Goal: Task Accomplishment & Management: Use online tool/utility

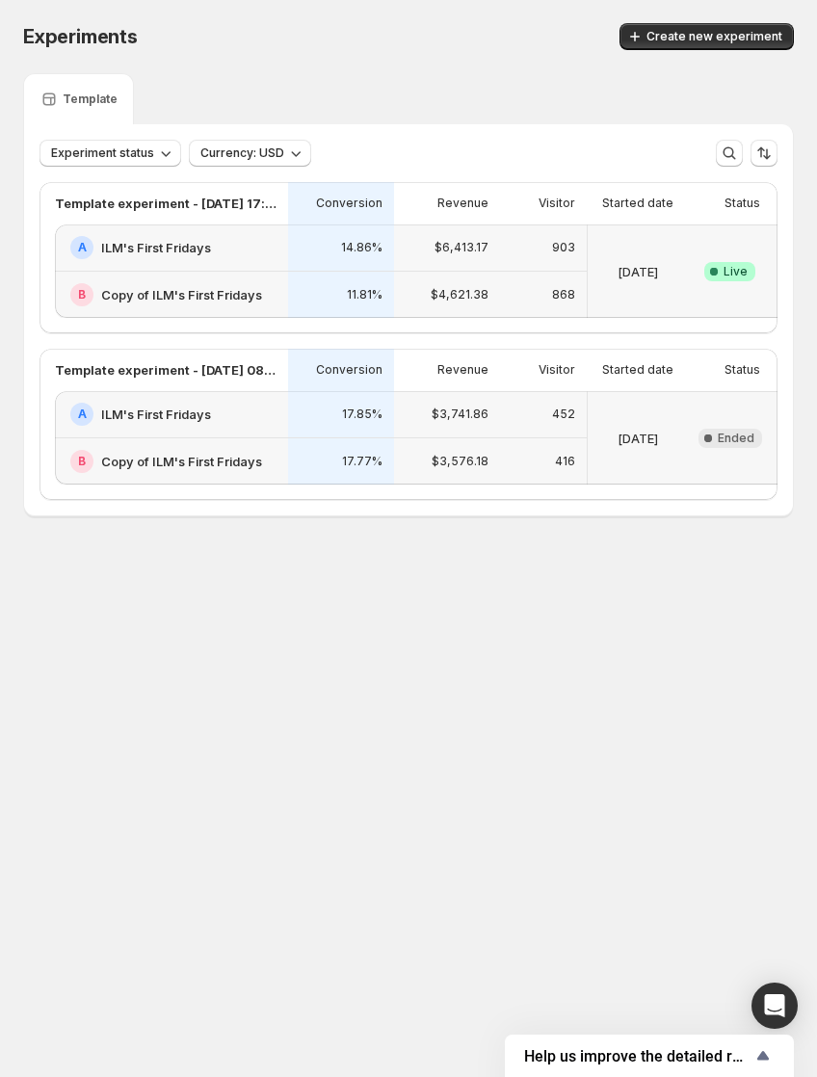
click at [720, 243] on div "Success Complete Live" at bounding box center [730, 271] width 61 height 70
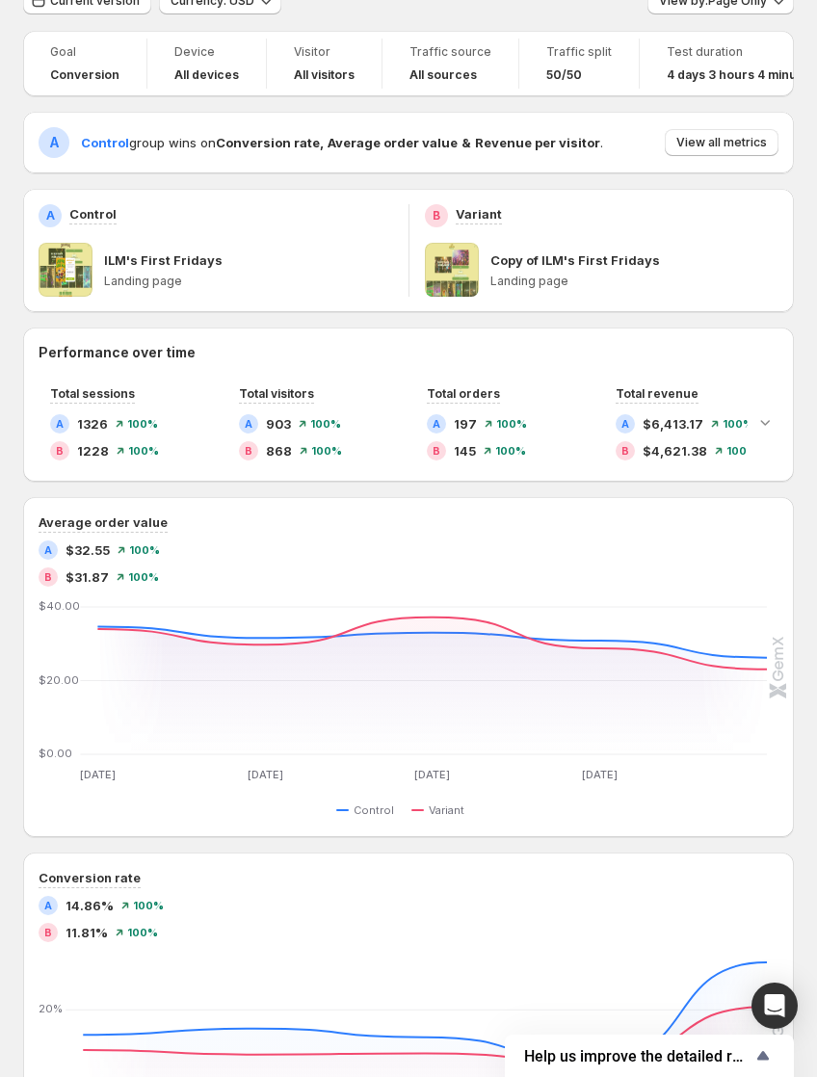
scroll to position [52, 0]
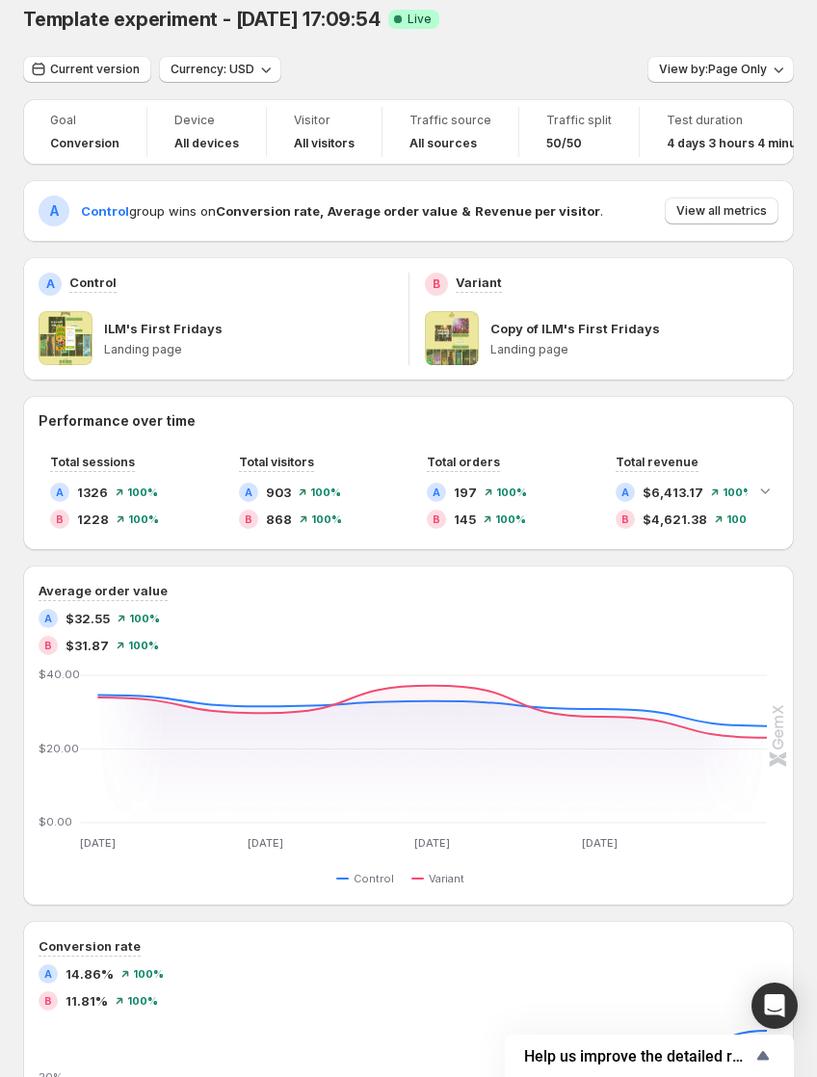
click at [103, 215] on span "Control" at bounding box center [105, 210] width 48 height 15
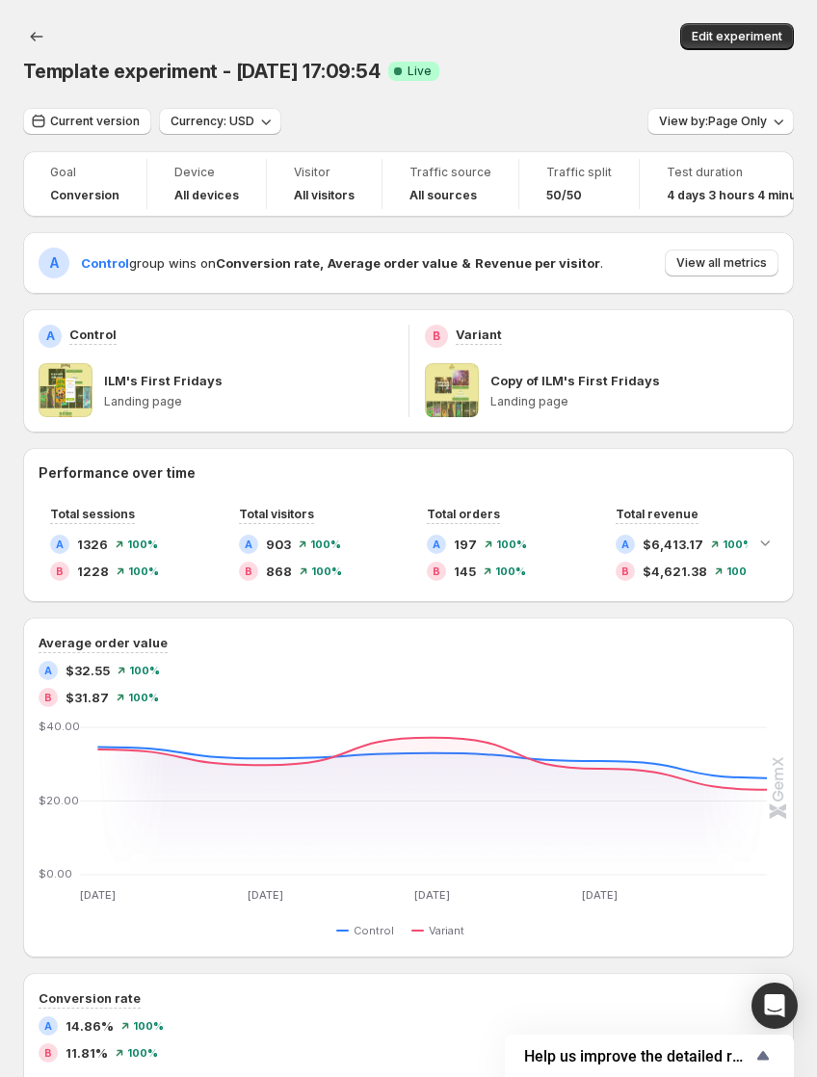
click at [501, 6] on div "Template experiment - [DATE] 17:09:54. This page is ready Template experiment -…" at bounding box center [408, 54] width 771 height 108
drag, startPoint x: 460, startPoint y: 17, endPoint x: 546, endPoint y: 0, distance: 88.5
click at [460, 17] on div "Template experiment - [DATE] 17:09:54. This page is ready Template experiment -…" at bounding box center [408, 54] width 771 height 108
click at [787, 31] on button "Edit experiment" at bounding box center [737, 36] width 114 height 27
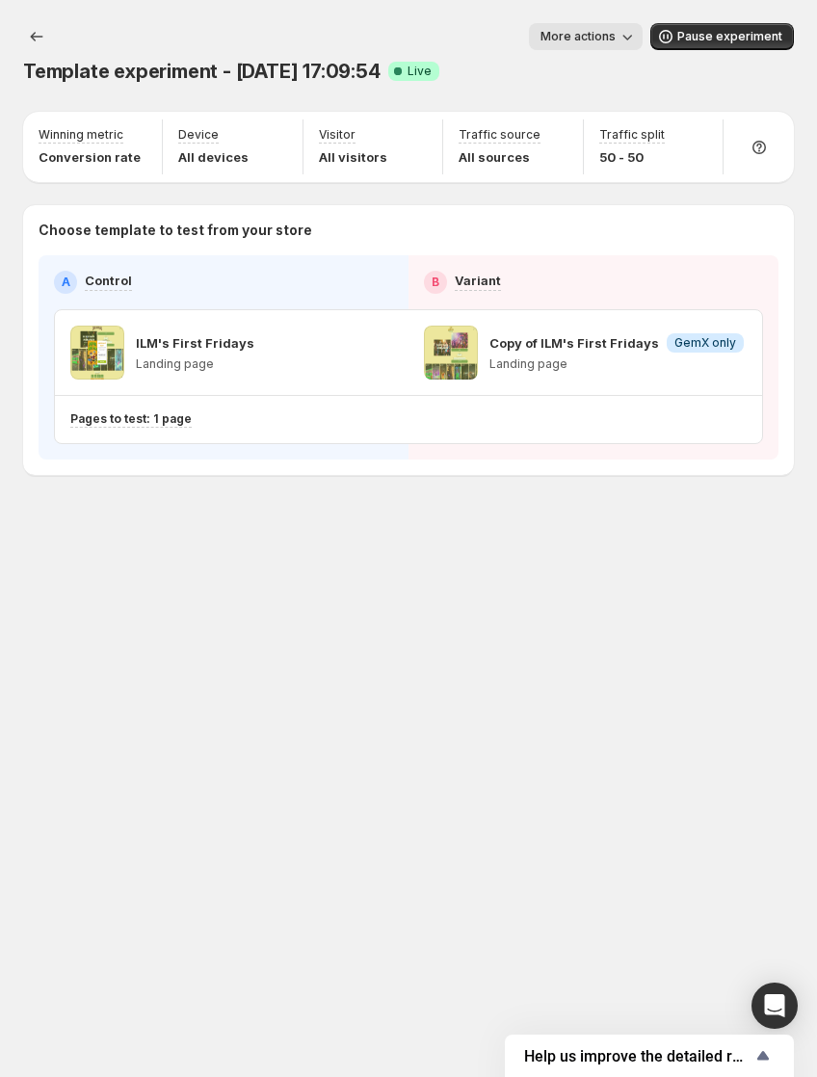
click at [633, 32] on icon "button" at bounding box center [627, 36] width 19 height 19
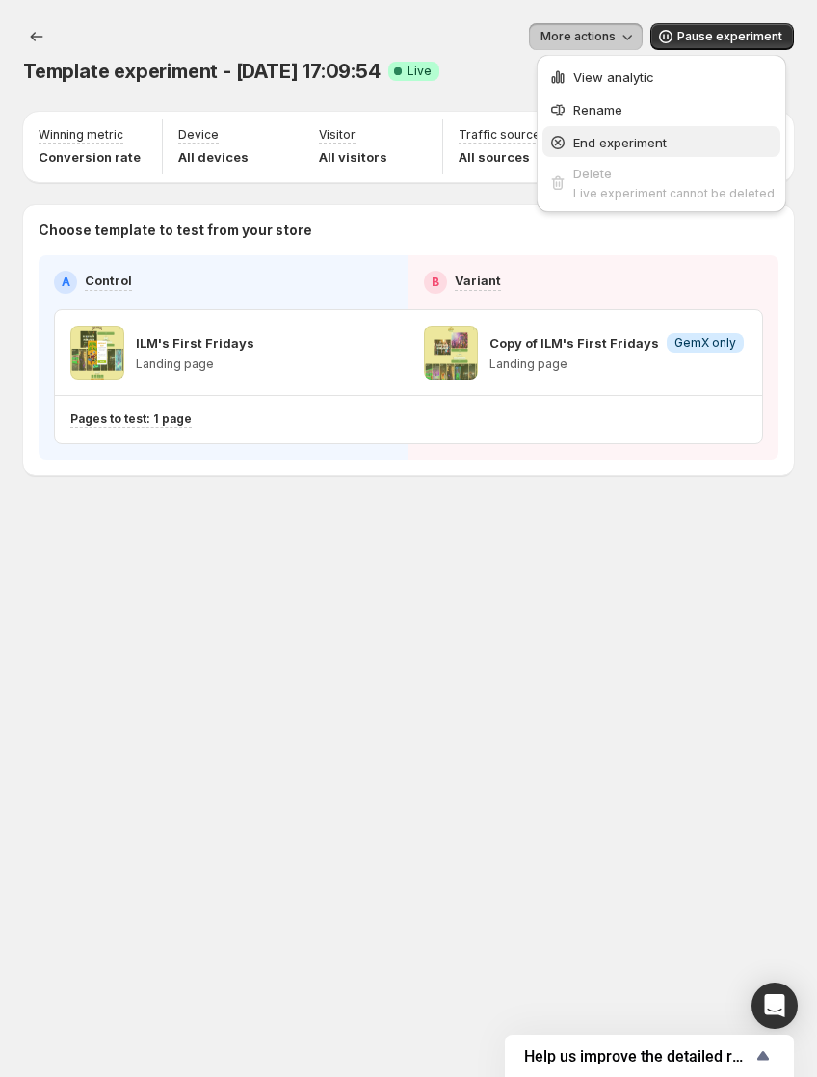
click at [695, 145] on span "End experiment" at bounding box center [673, 142] width 201 height 19
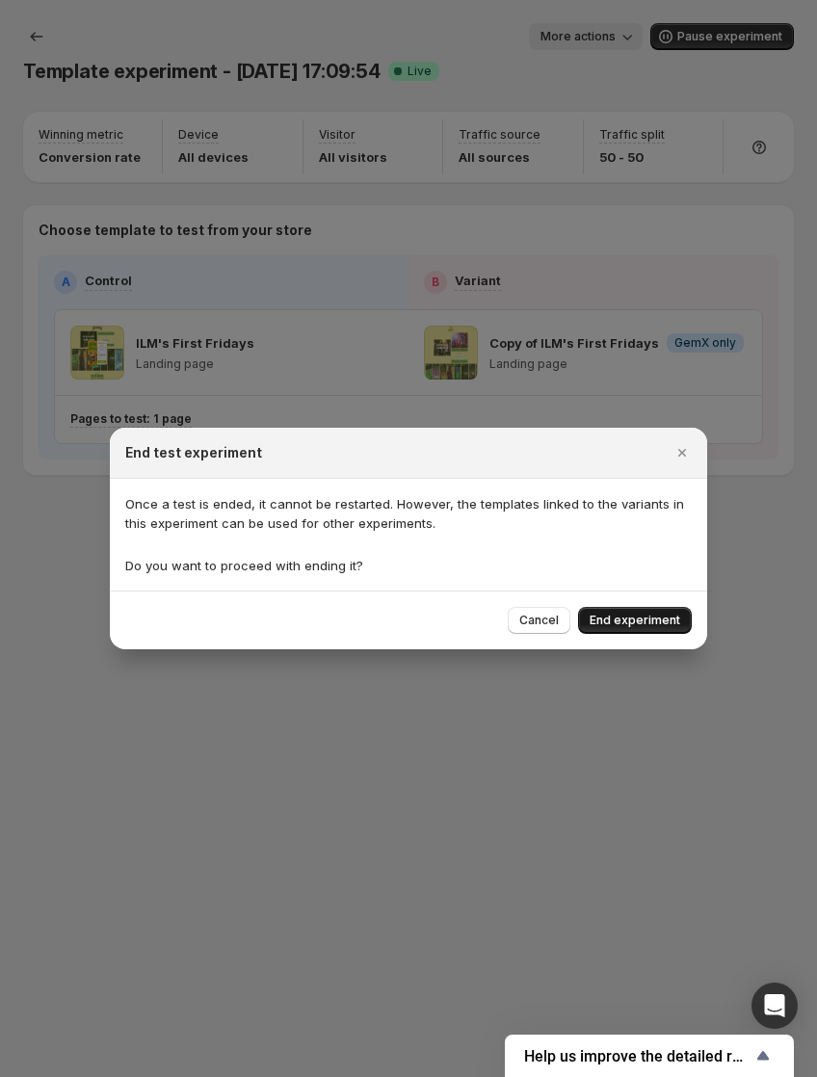
click at [668, 628] on button "End experiment" at bounding box center [635, 620] width 114 height 27
